Goal: Find specific page/section: Find specific page/section

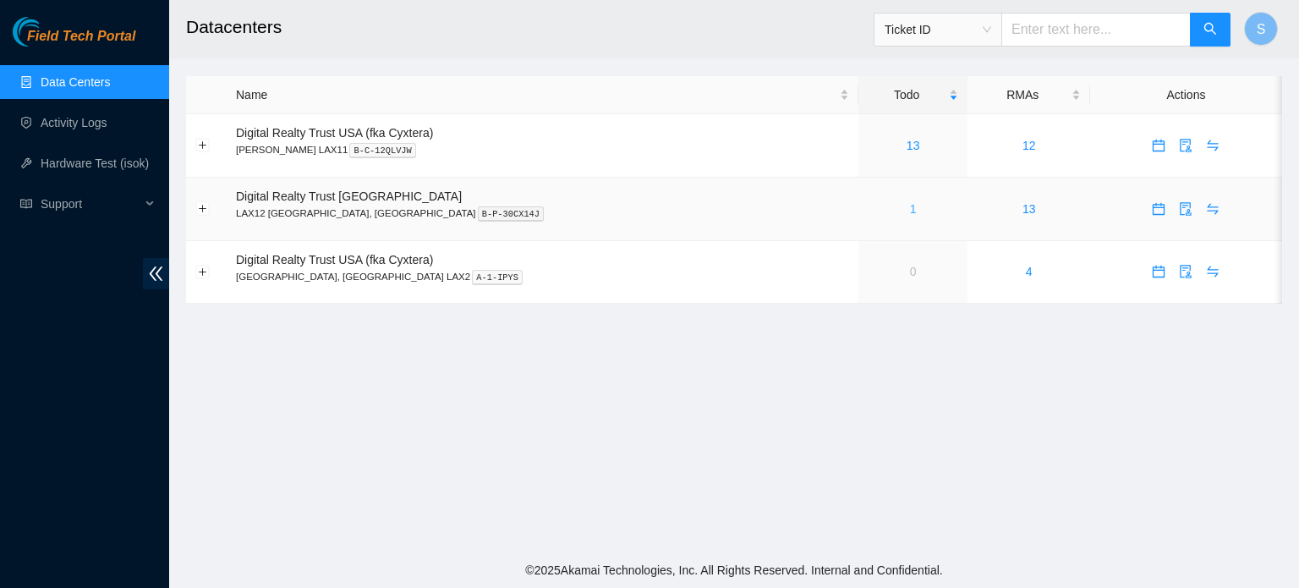
click at [910, 205] on link "1" at bounding box center [913, 209] width 7 height 14
click at [110, 89] on link "Data Centers" at bounding box center [75, 82] width 69 height 14
